Goal: Obtain resource: Obtain resource

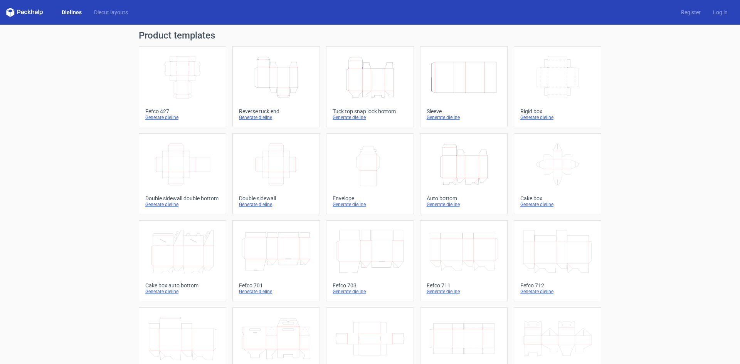
click at [355, 119] on div "Generate dieline" at bounding box center [369, 117] width 74 height 6
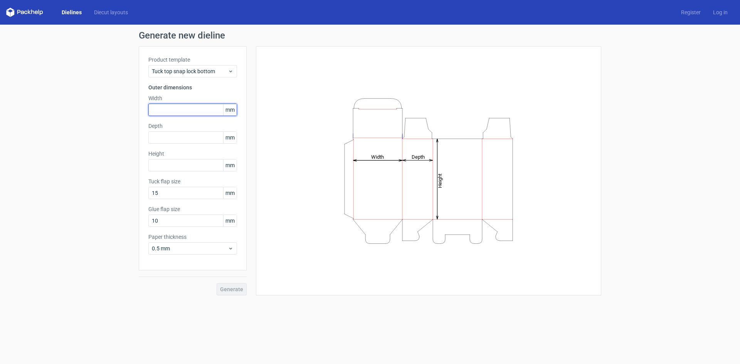
click at [179, 112] on input "text" at bounding box center [192, 110] width 89 height 12
type input "90"
type input "55"
type input "5"
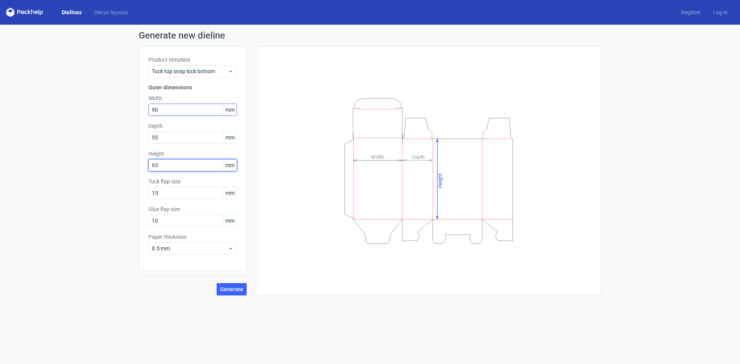
type input "65"
click at [216, 283] on button "Generate" at bounding box center [231, 289] width 30 height 12
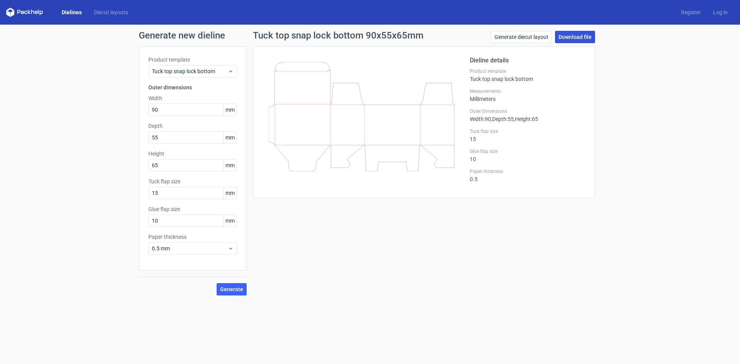
click at [569, 39] on link "Download file" at bounding box center [575, 37] width 40 height 12
click at [515, 39] on link "Generate diecut layout" at bounding box center [521, 37] width 61 height 12
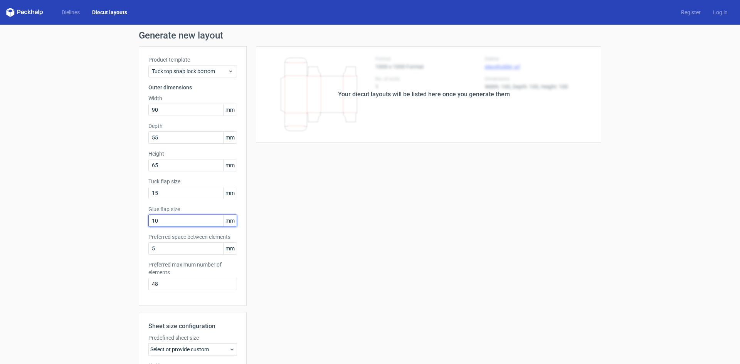
drag, startPoint x: 156, startPoint y: 221, endPoint x: 128, endPoint y: 221, distance: 27.4
click at [130, 221] on div "Generate new layout Product template Tuck top snap lock bottom Outer dimensions…" at bounding box center [370, 248] width 740 height 446
type input "13"
click at [260, 284] on div "Your diecut layouts will be listed here once you generate them Height Depth Wid…" at bounding box center [424, 255] width 354 height 418
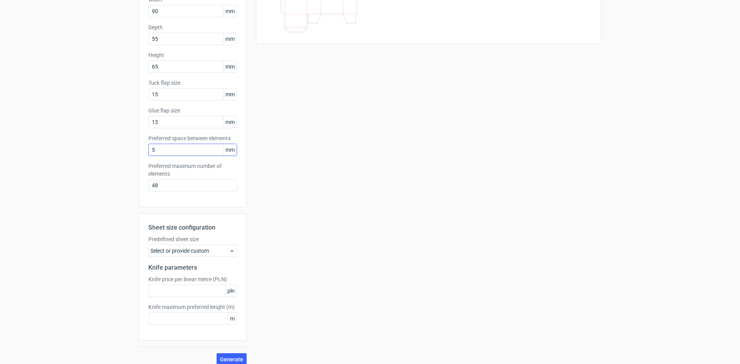
scroll to position [106, 0]
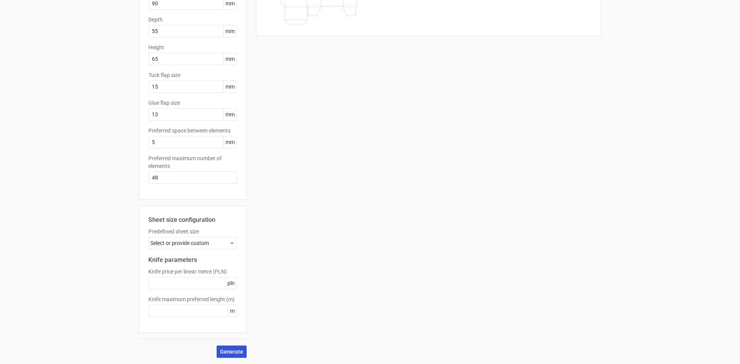
click at [234, 352] on span "Generate" at bounding box center [231, 351] width 23 height 5
click at [209, 245] on div "Select or provide custom" at bounding box center [192, 243] width 89 height 12
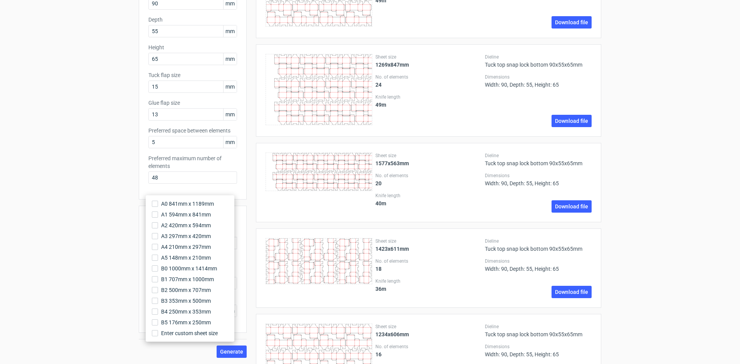
scroll to position [0, 0]
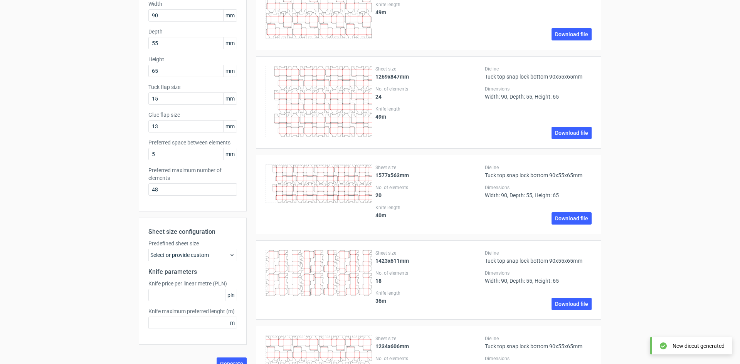
scroll to position [116, 0]
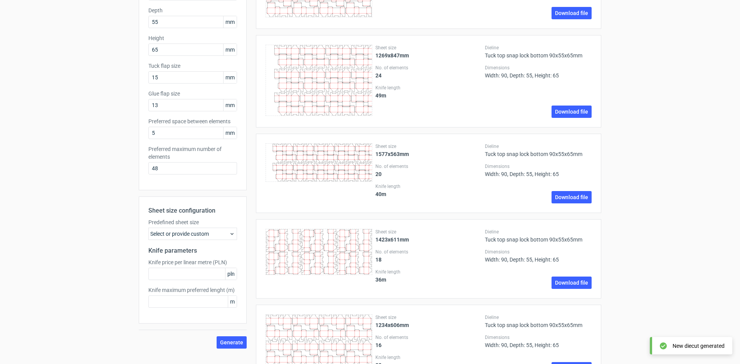
click at [223, 240] on div "Sheet size configuration Predefined sheet size Select or provide custom Knife p…" at bounding box center [193, 259] width 108 height 127
click at [229, 236] on icon at bounding box center [232, 234] width 6 height 6
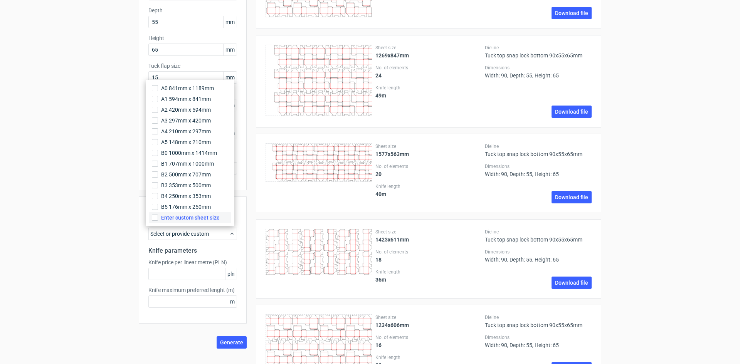
click at [181, 216] on span "Enter custom sheet size" at bounding box center [190, 218] width 59 height 8
click at [158, 216] on input "Enter custom sheet size" at bounding box center [155, 218] width 6 height 6
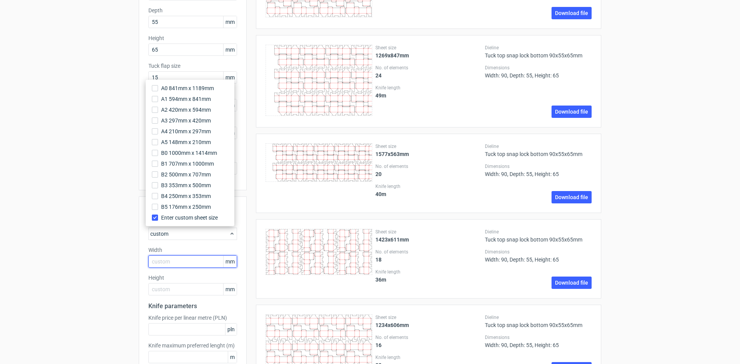
click at [182, 262] on input "text" at bounding box center [192, 261] width 89 height 12
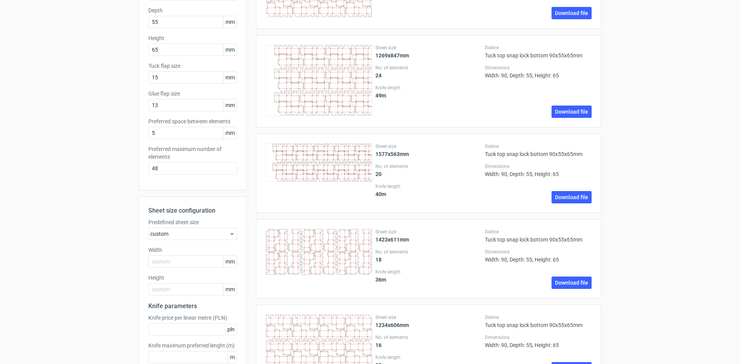
click at [228, 257] on span "mm" at bounding box center [229, 262] width 13 height 12
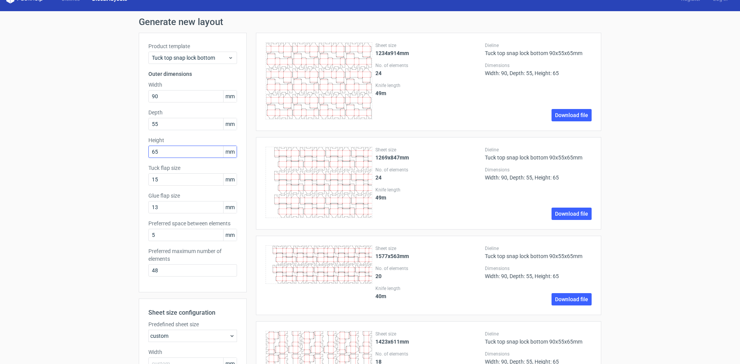
scroll to position [0, 0]
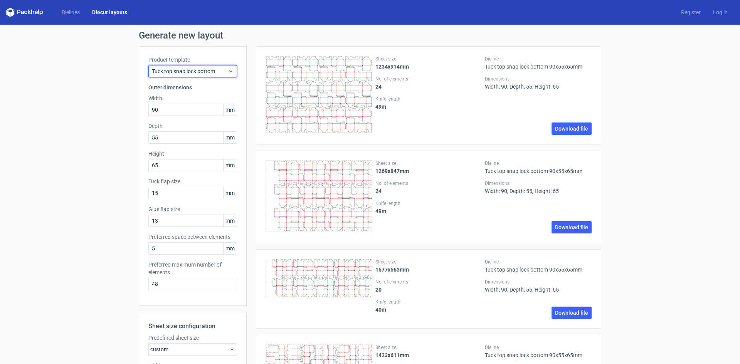
click at [228, 70] on icon at bounding box center [231, 71] width 6 height 6
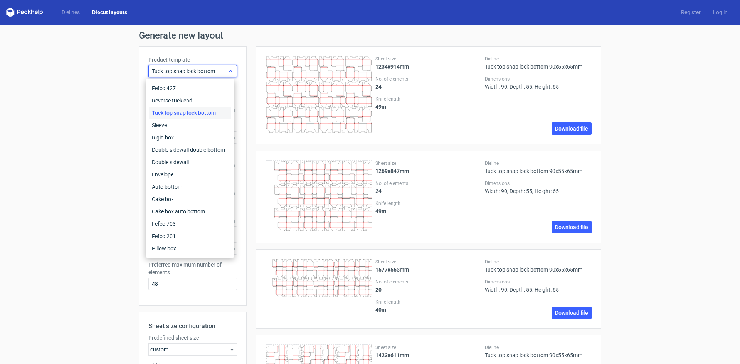
click at [228, 70] on icon at bounding box center [231, 71] width 6 height 6
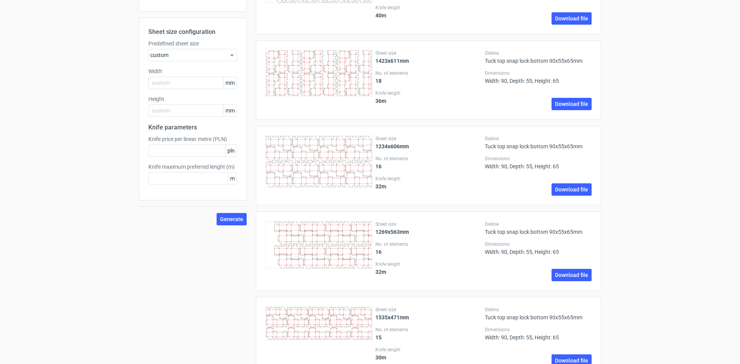
scroll to position [280, 0]
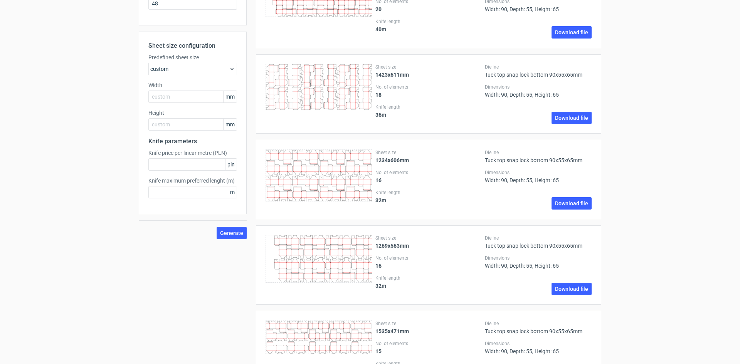
click at [189, 157] on div "Knife price per linear metre (PLN) pln" at bounding box center [192, 160] width 89 height 22
click at [168, 96] on input "text" at bounding box center [192, 97] width 89 height 12
type input "305"
paste input "4572"
type input "457"
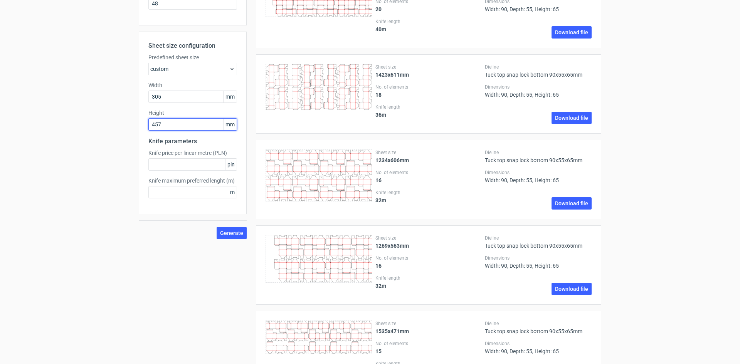
click at [216, 227] on button "Generate" at bounding box center [231, 233] width 30 height 12
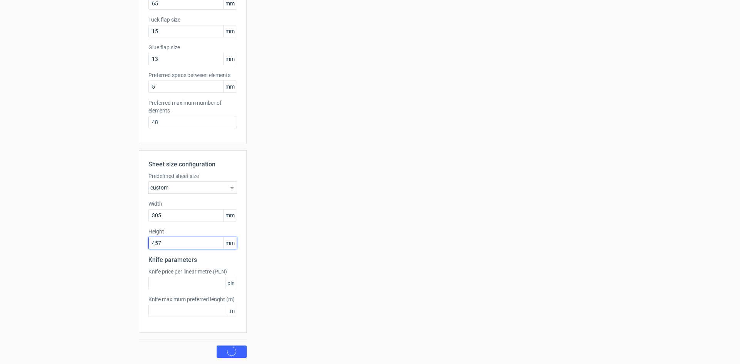
scroll to position [0, 0]
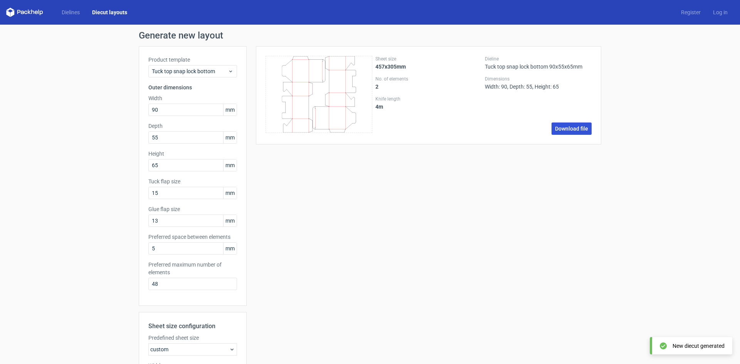
click at [569, 128] on link "Download file" at bounding box center [571, 128] width 40 height 12
